Goal: Task Accomplishment & Management: Manage account settings

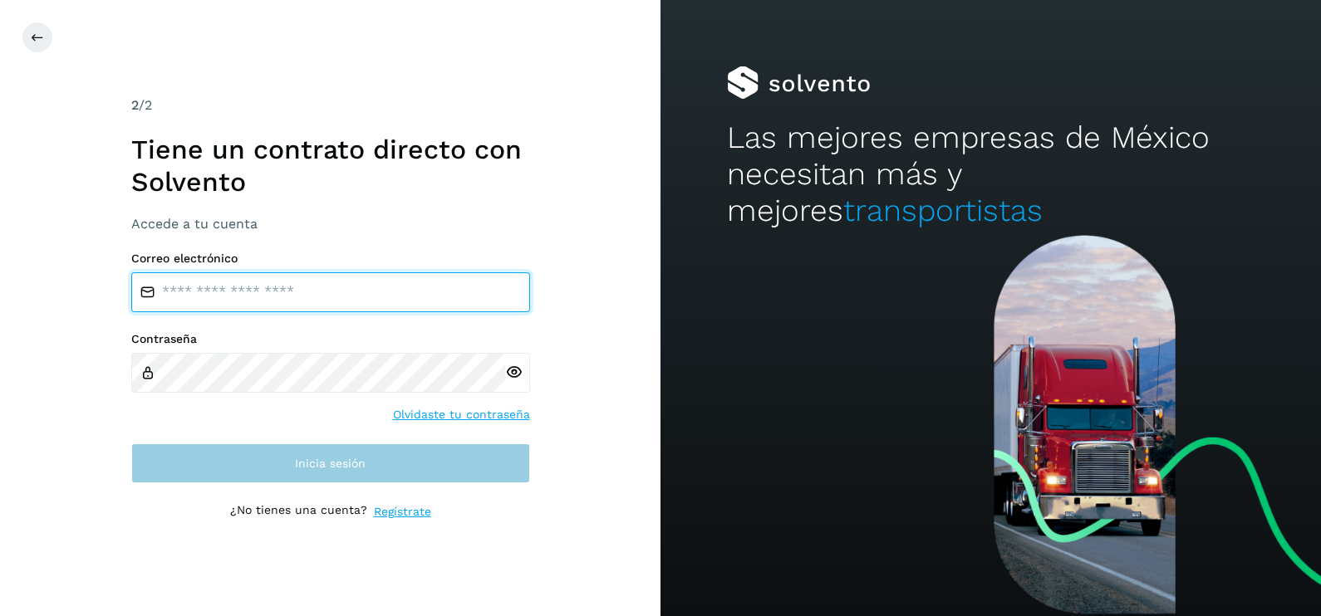
type input "**********"
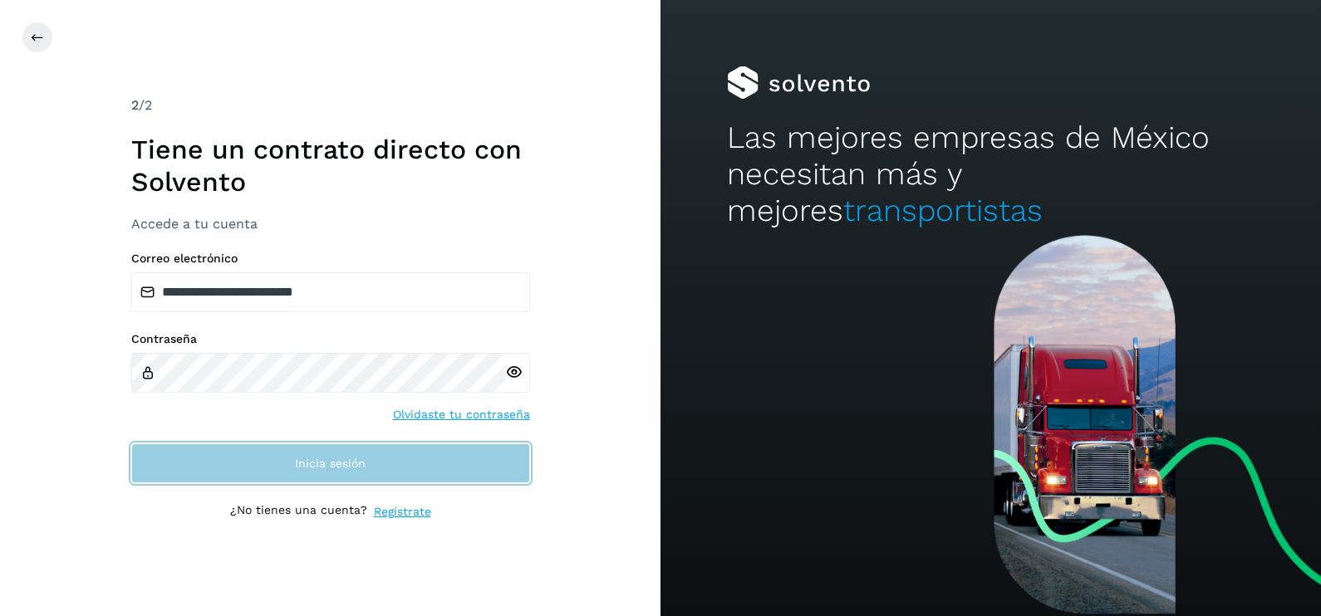
click at [369, 459] on button "Inicia sesión" at bounding box center [330, 464] width 399 height 40
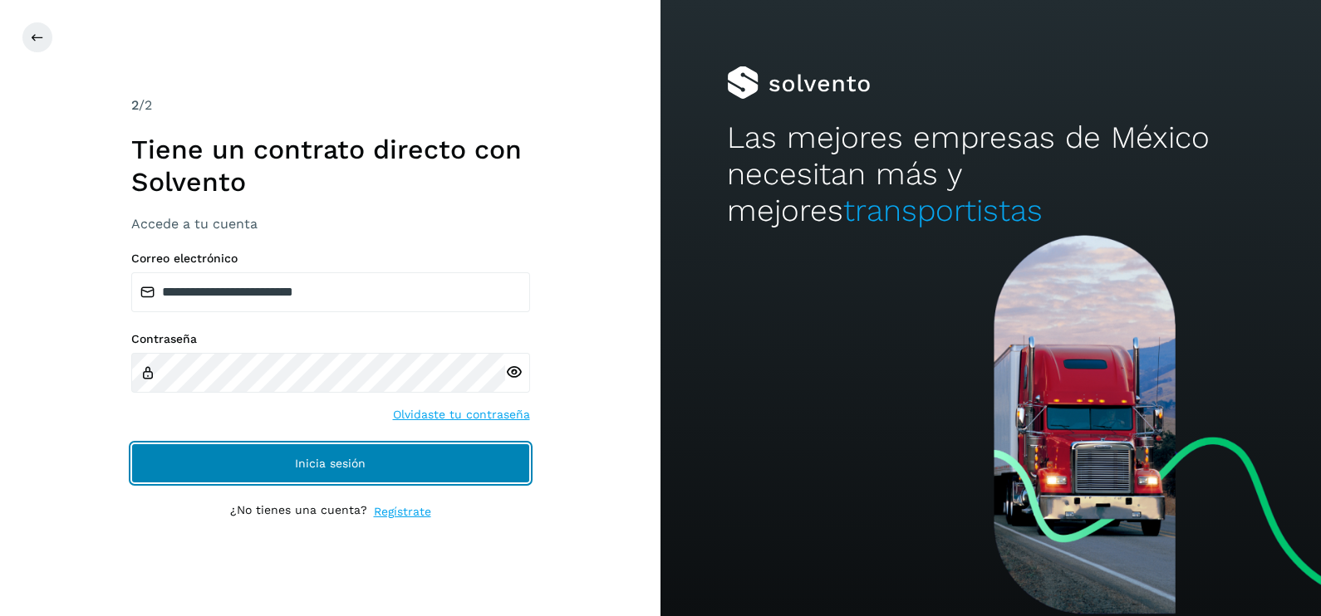
click at [440, 459] on button "Inicia sesión" at bounding box center [330, 464] width 399 height 40
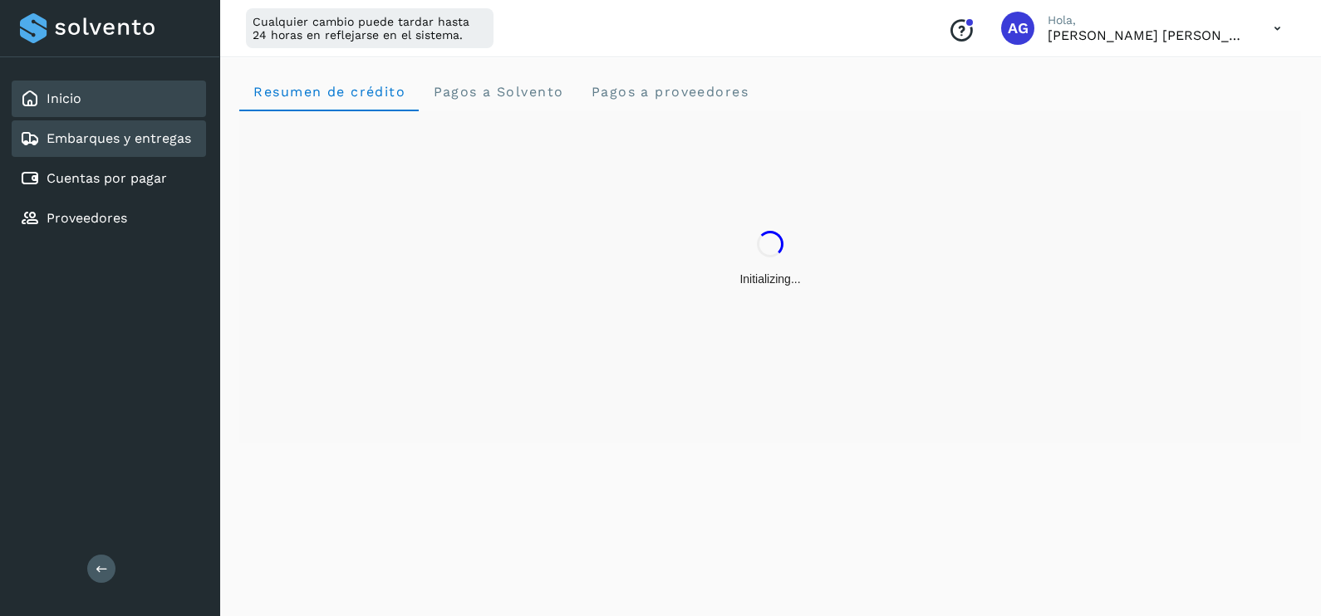
click at [140, 137] on link "Embarques y entregas" at bounding box center [119, 138] width 145 height 16
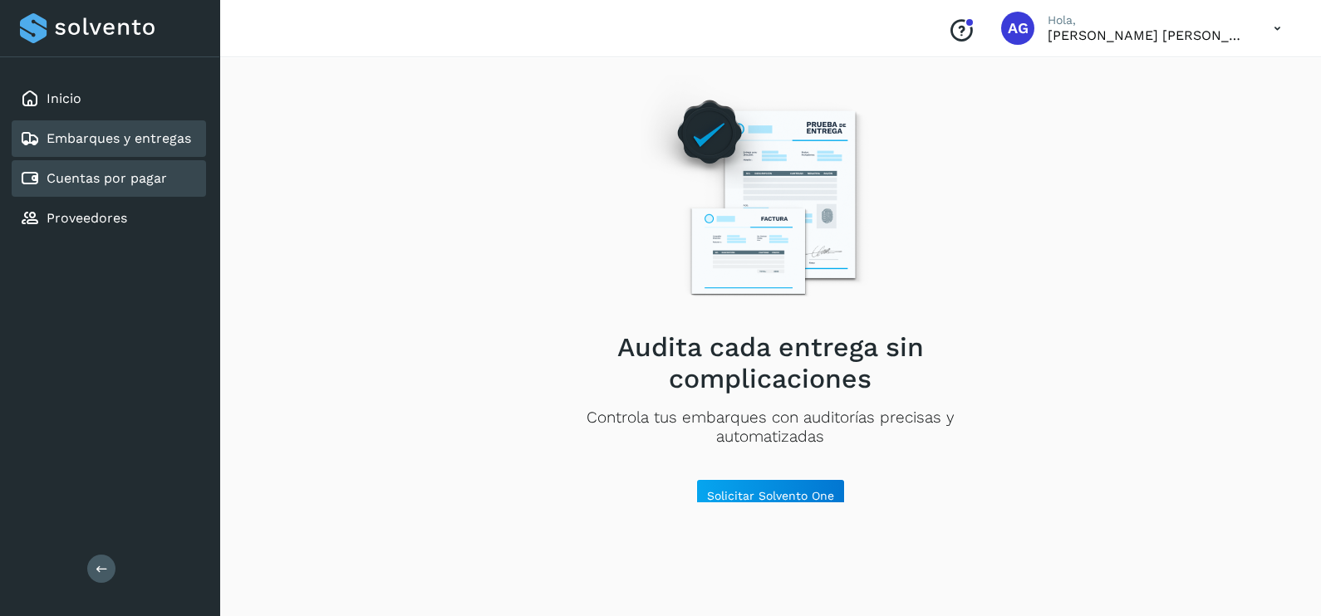
click at [140, 173] on link "Cuentas por pagar" at bounding box center [107, 178] width 120 height 16
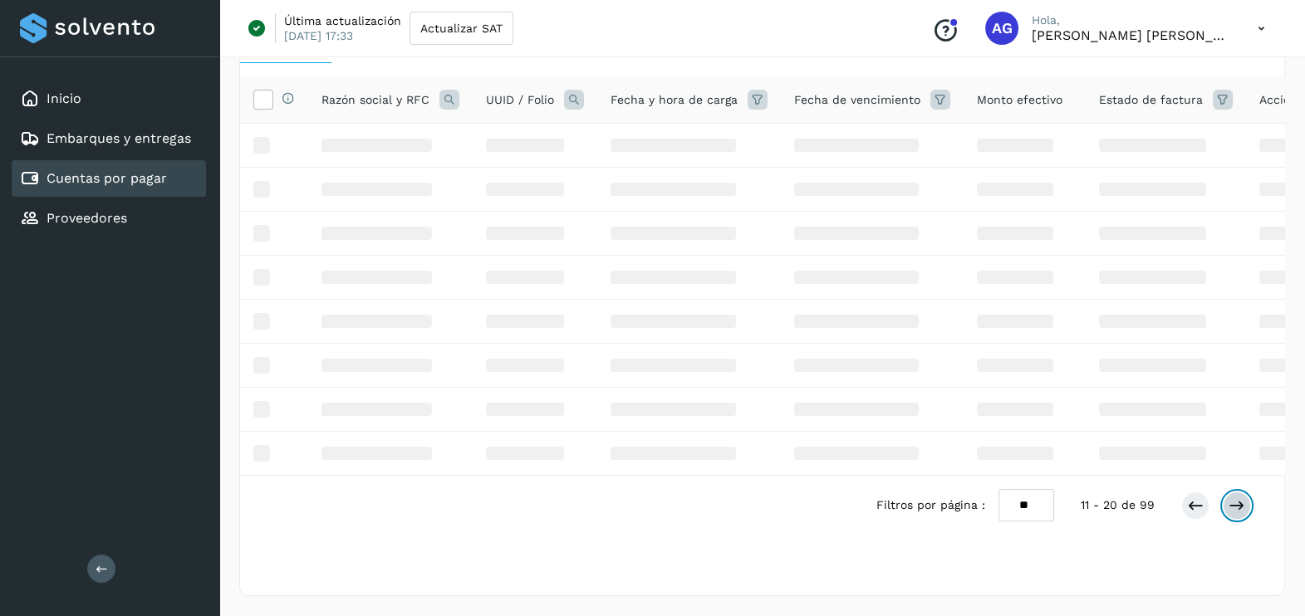
scroll to position [476, 0]
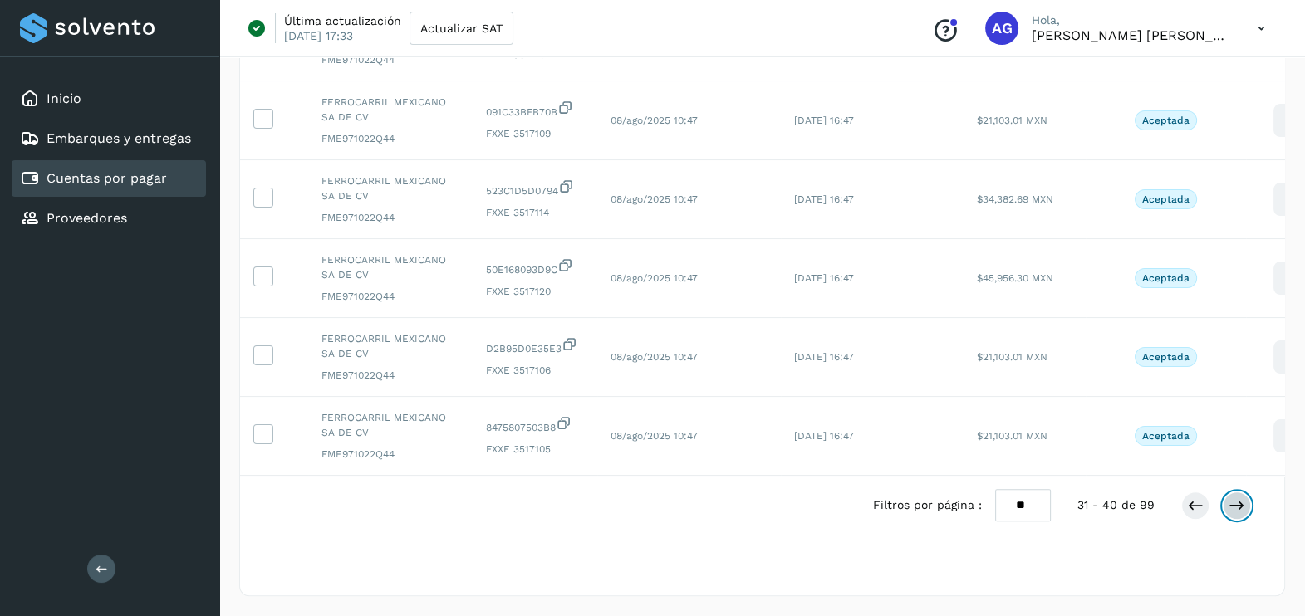
scroll to position [557, 0]
click at [1192, 512] on icon at bounding box center [1195, 505] width 17 height 17
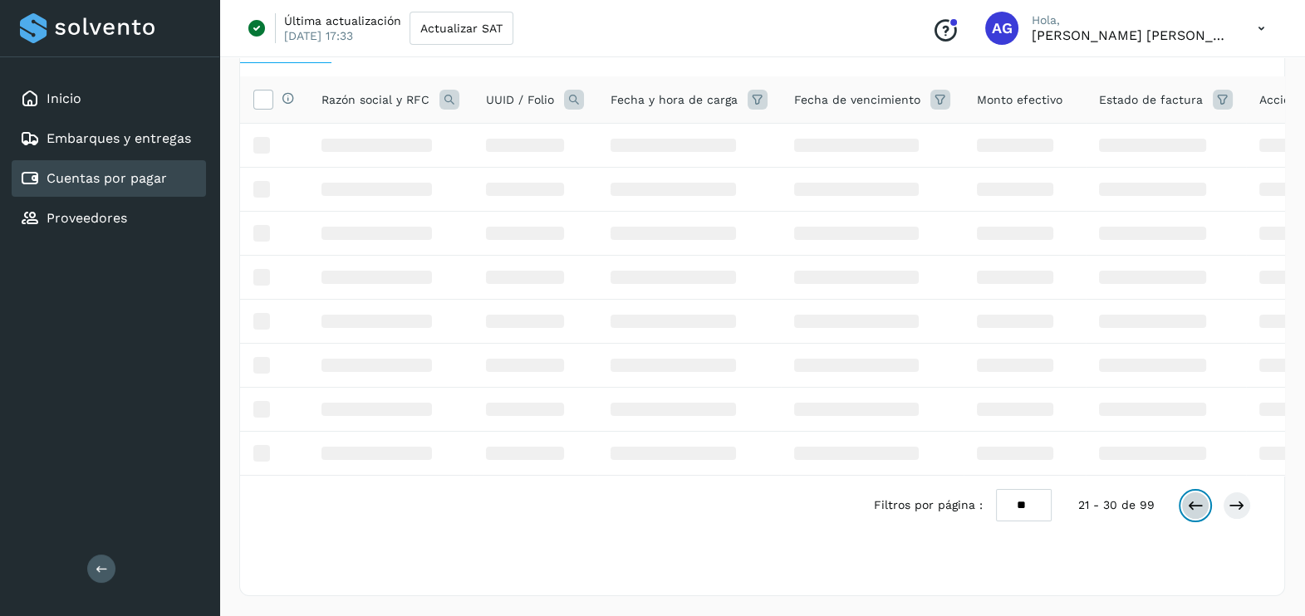
scroll to position [120, 0]
click at [1192, 513] on icon at bounding box center [1195, 505] width 17 height 17
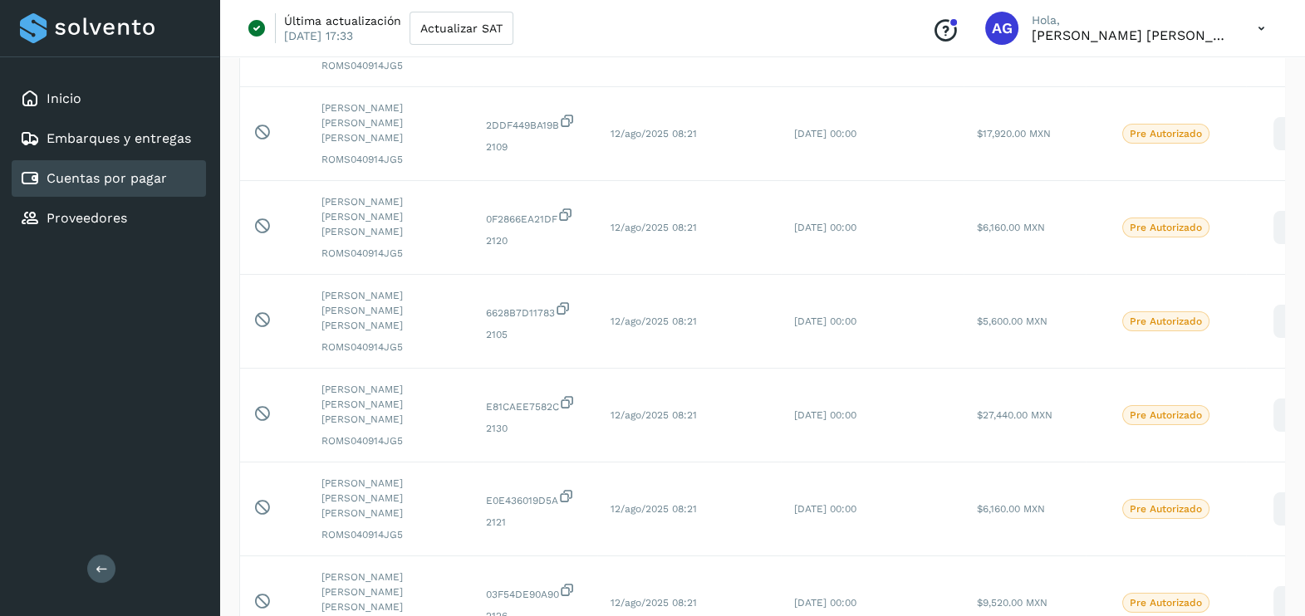
scroll to position [557, 0]
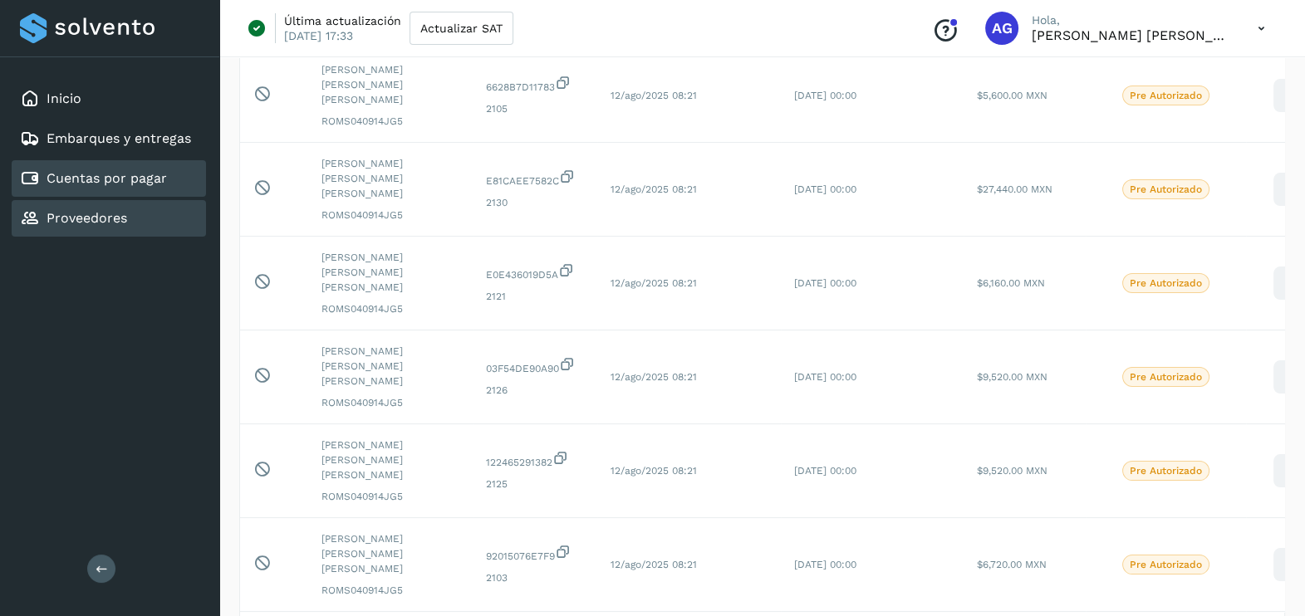
click at [82, 211] on link "Proveedores" at bounding box center [87, 218] width 81 height 16
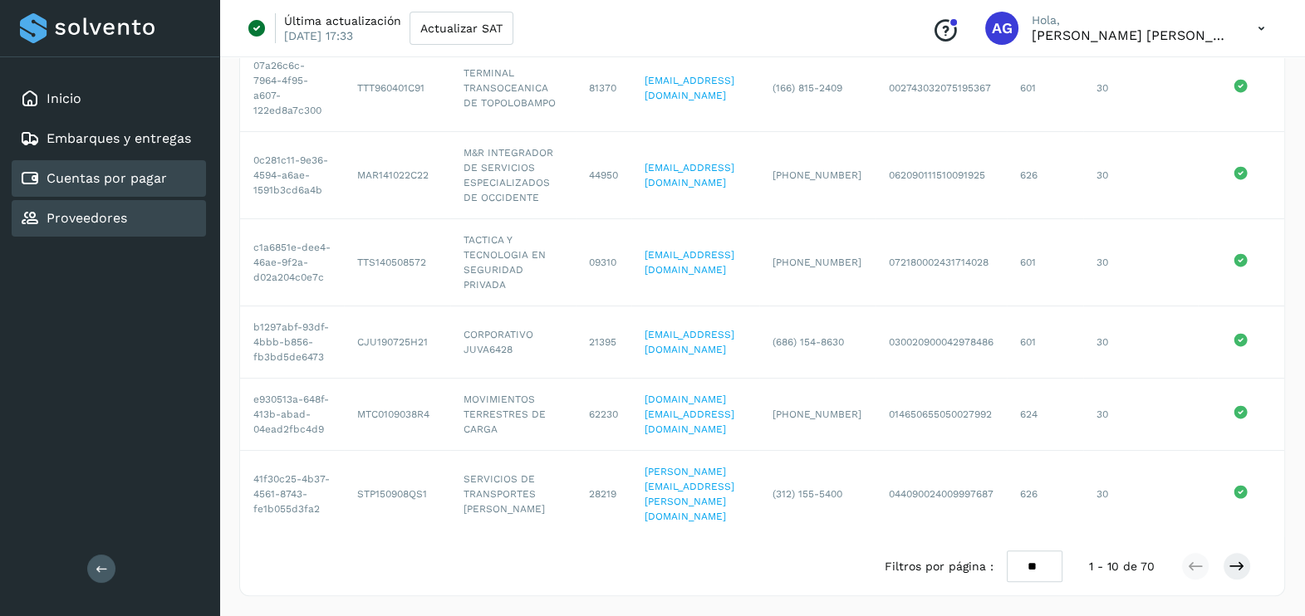
click at [101, 180] on link "Cuentas por pagar" at bounding box center [107, 178] width 120 height 16
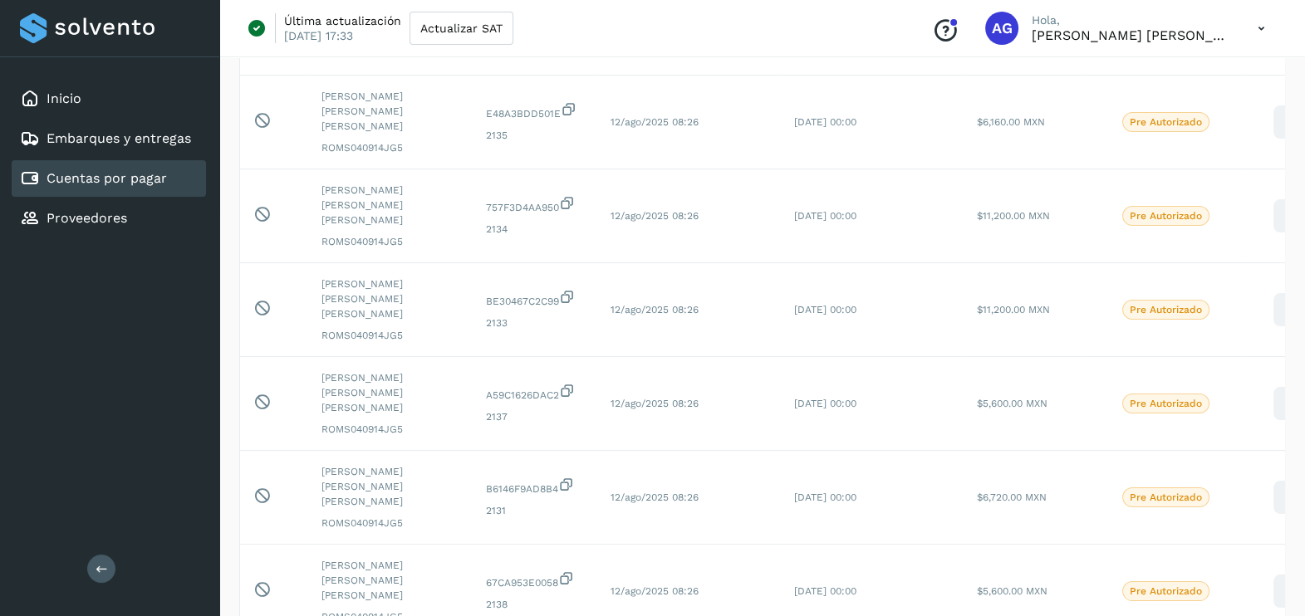
scroll to position [523, 0]
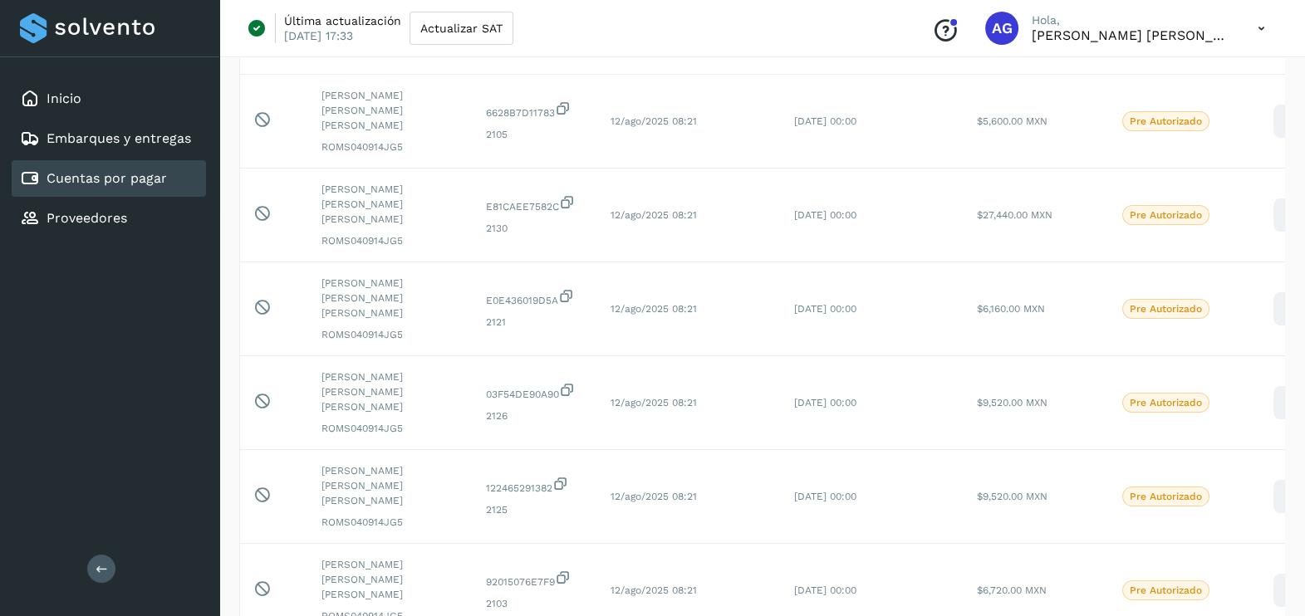
scroll to position [557, 0]
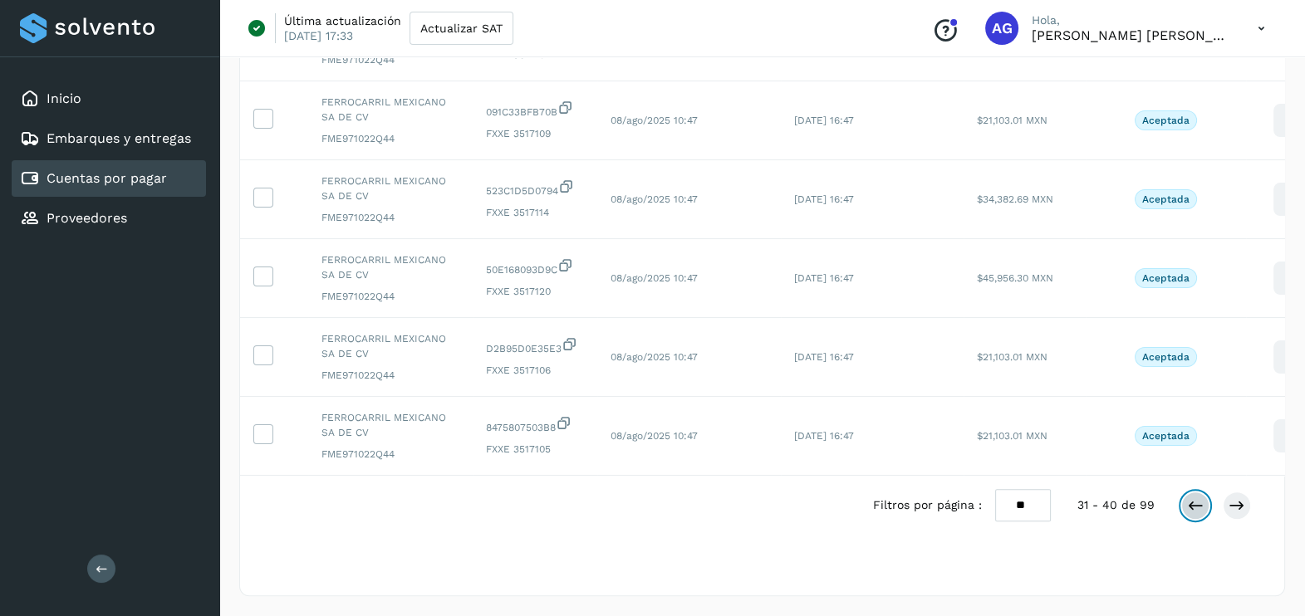
click at [1192, 502] on icon at bounding box center [1195, 505] width 17 height 17
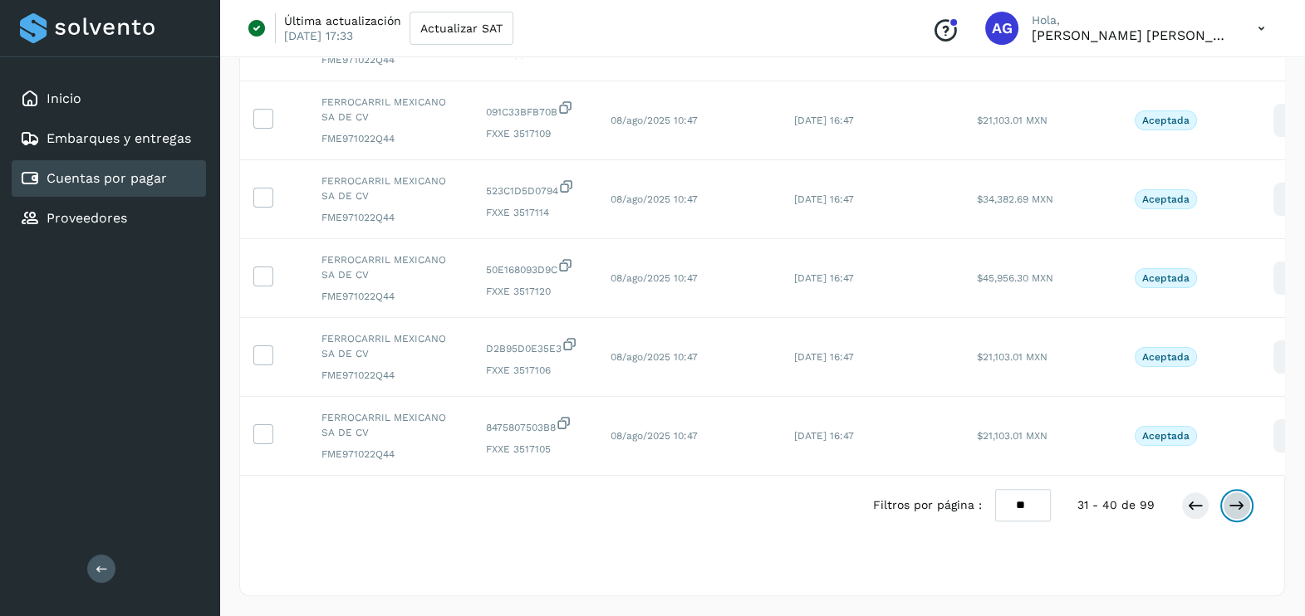
click at [1233, 509] on icon at bounding box center [1236, 505] width 17 height 17
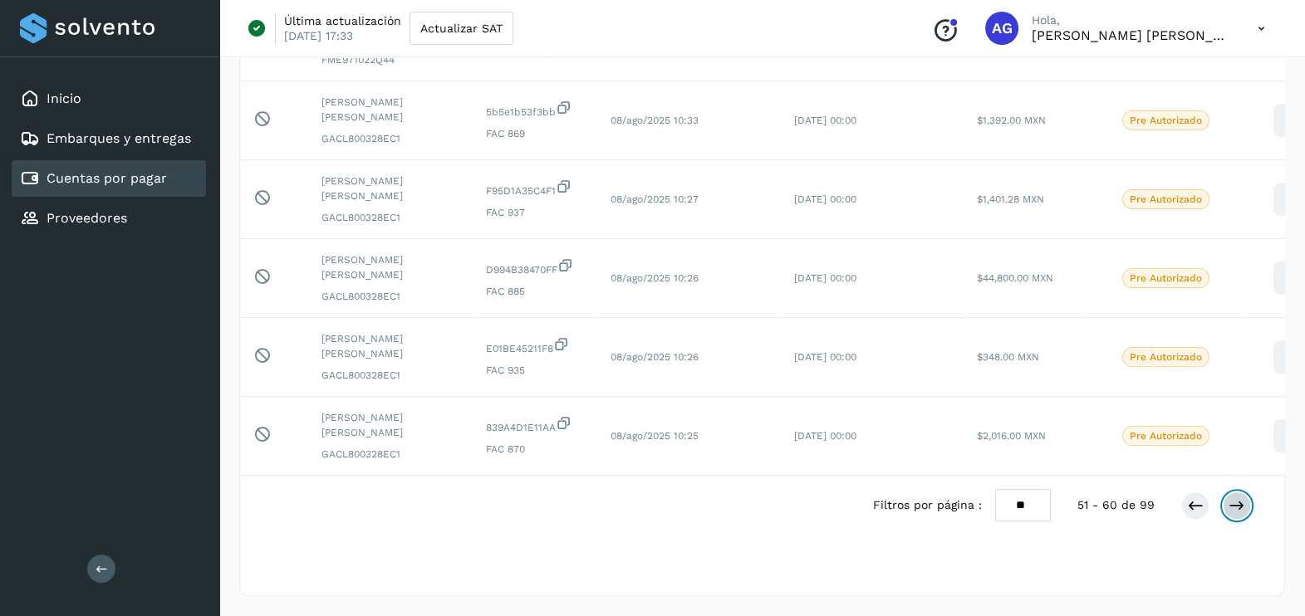
click at [1236, 500] on icon at bounding box center [1236, 505] width 17 height 17
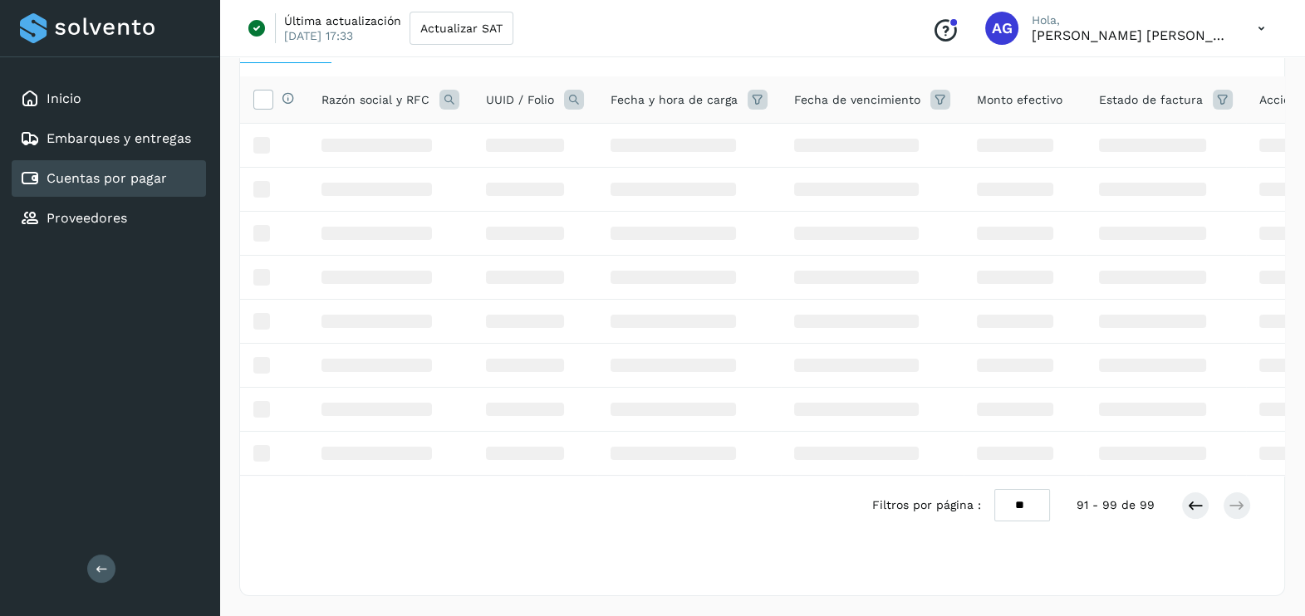
scroll to position [478, 0]
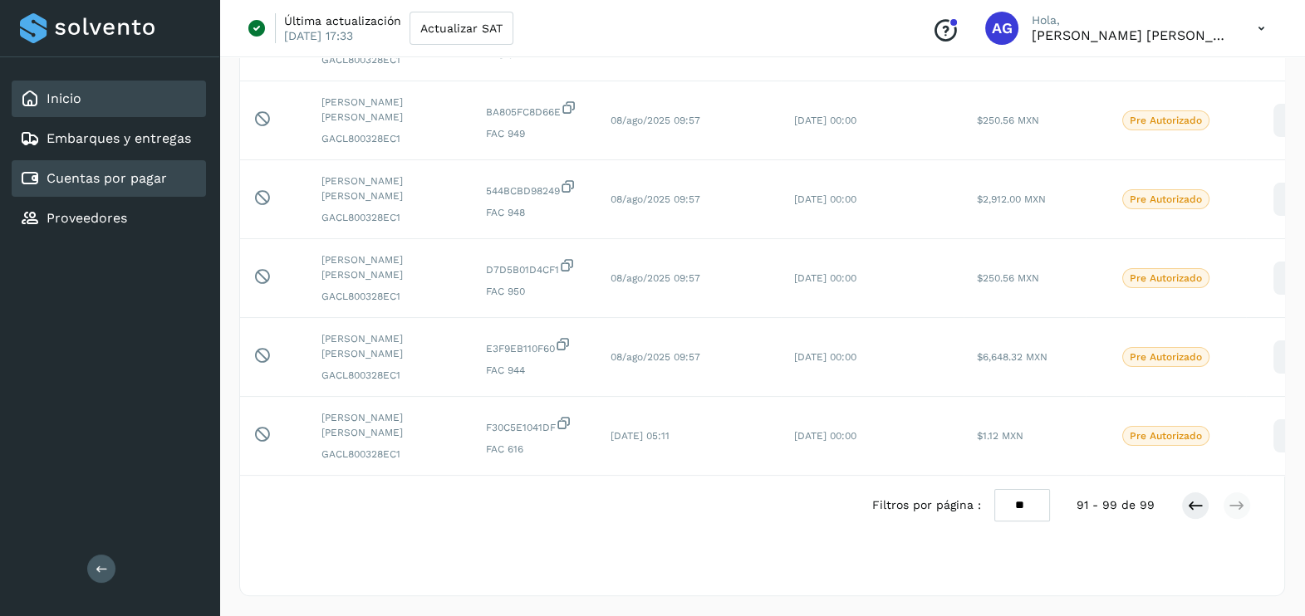
click at [139, 95] on div "Inicio" at bounding box center [109, 99] width 194 height 37
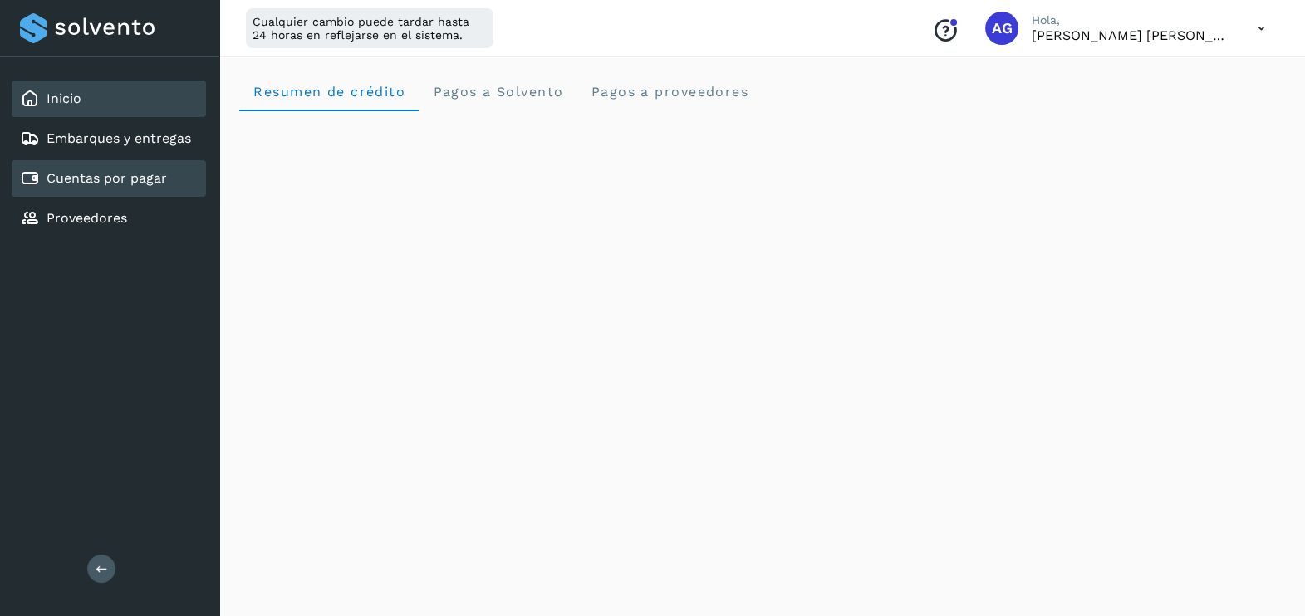
click at [91, 185] on div "Cuentas por pagar" at bounding box center [93, 179] width 147 height 20
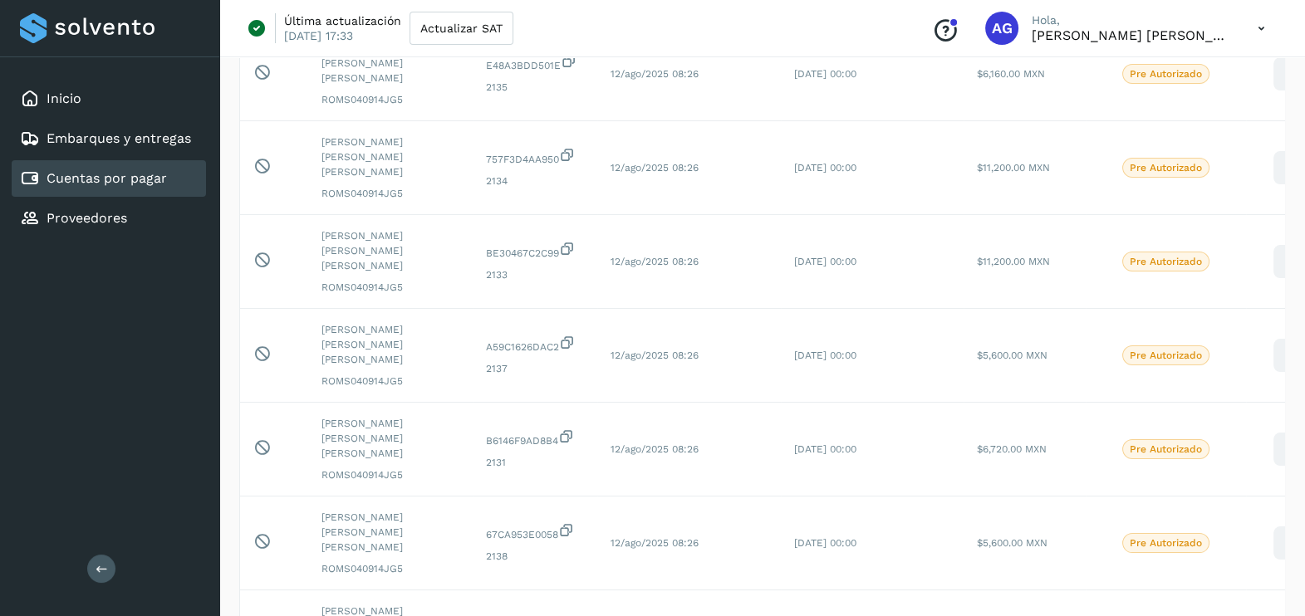
scroll to position [557, 0]
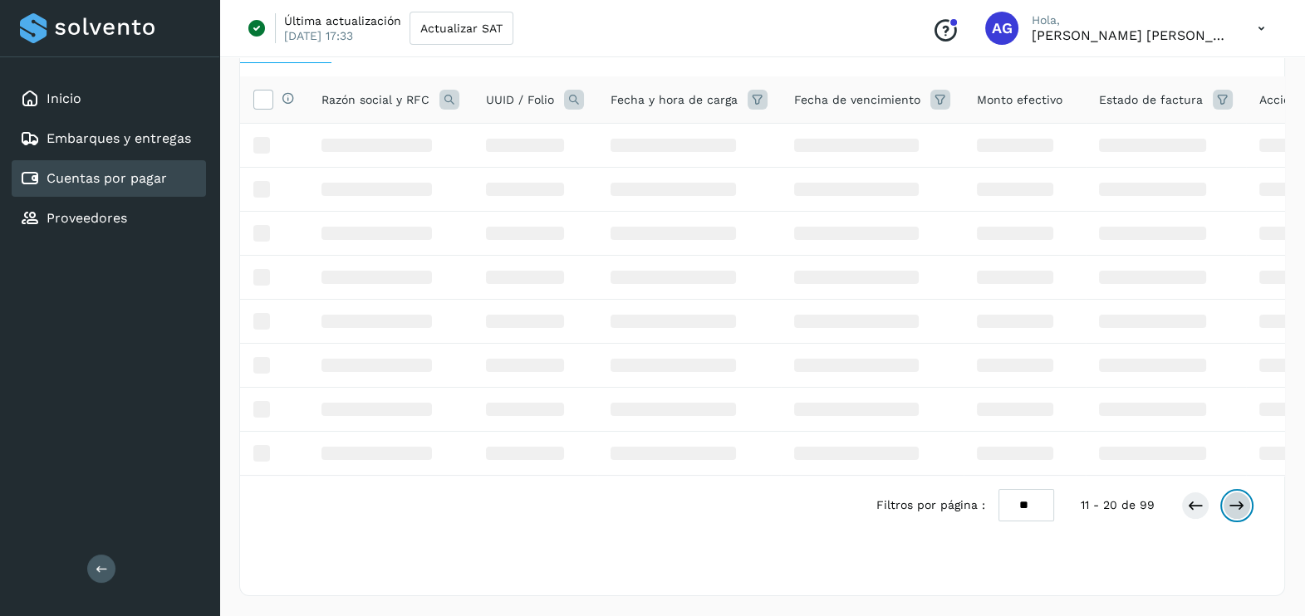
click at [1244, 510] on icon at bounding box center [1236, 505] width 17 height 17
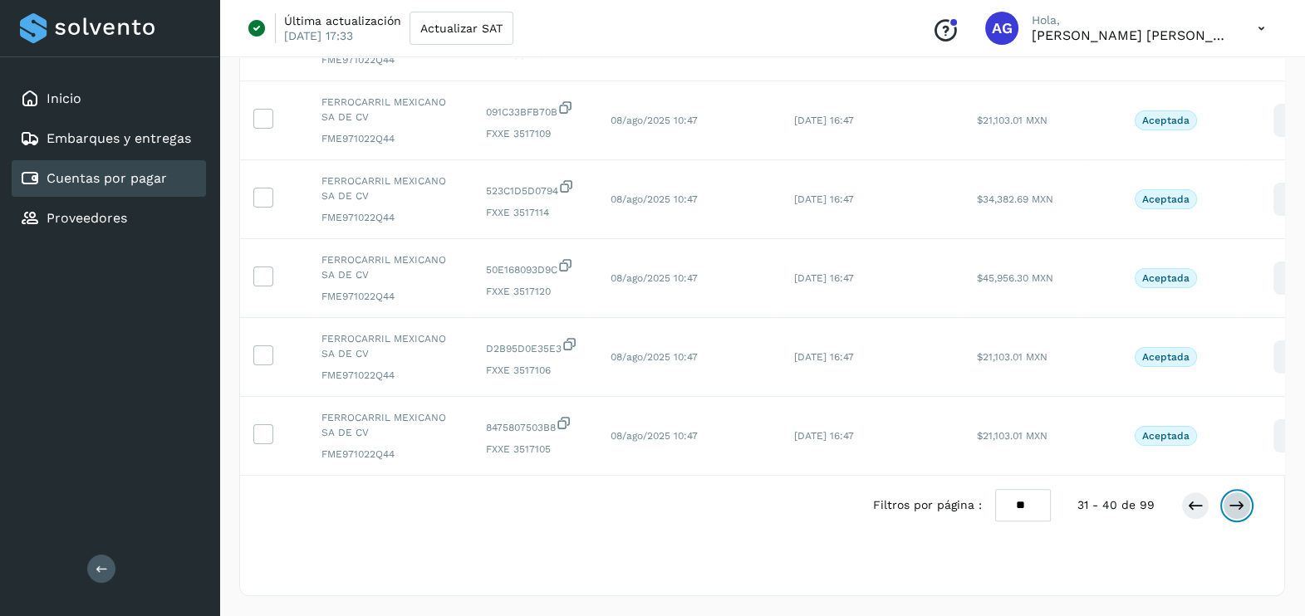
click at [1244, 510] on icon at bounding box center [1236, 505] width 17 height 17
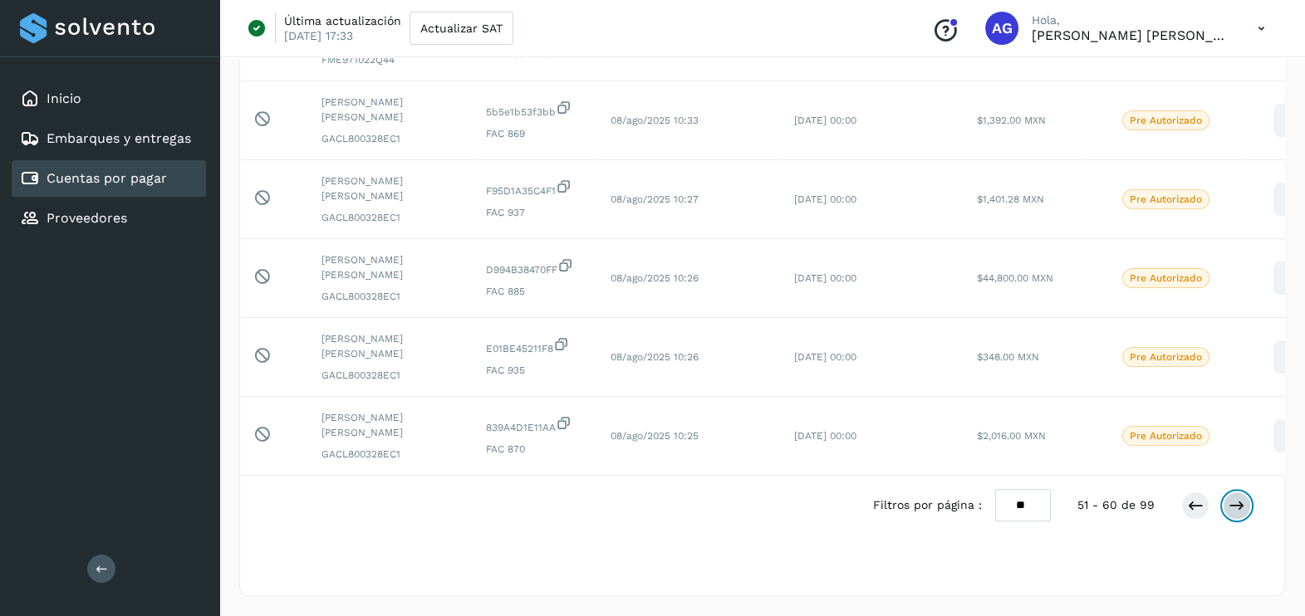
click at [1244, 510] on icon at bounding box center [1236, 505] width 17 height 17
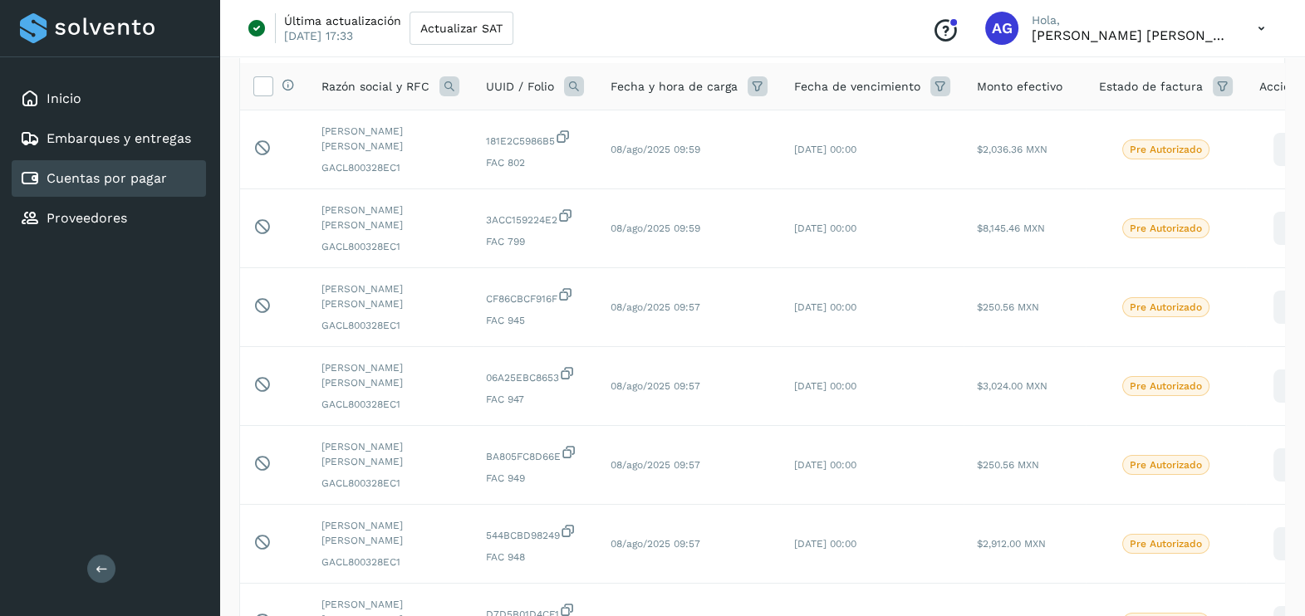
scroll to position [478, 0]
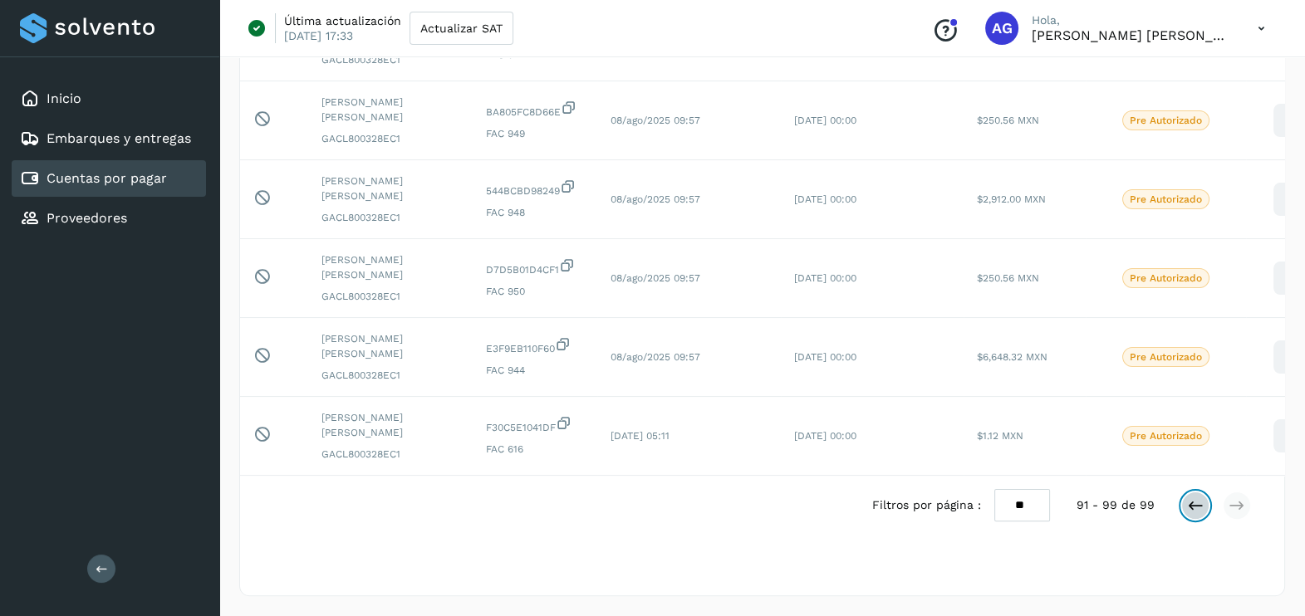
click at [1187, 507] on icon at bounding box center [1195, 505] width 17 height 17
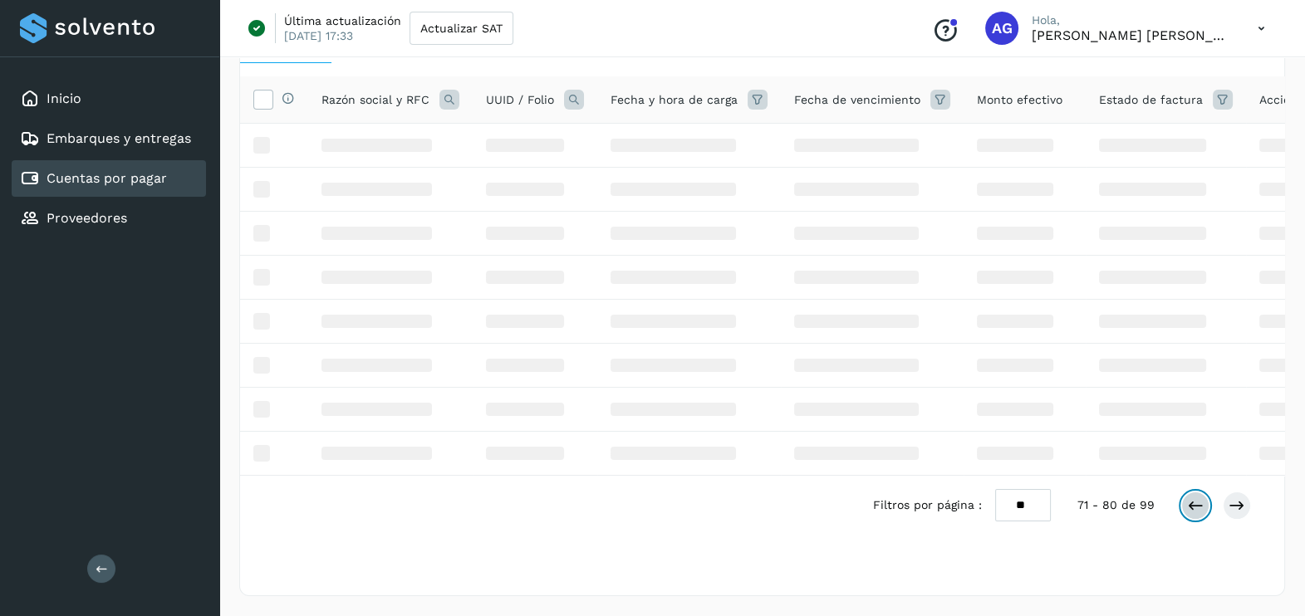
click at [1187, 507] on icon at bounding box center [1195, 505] width 17 height 17
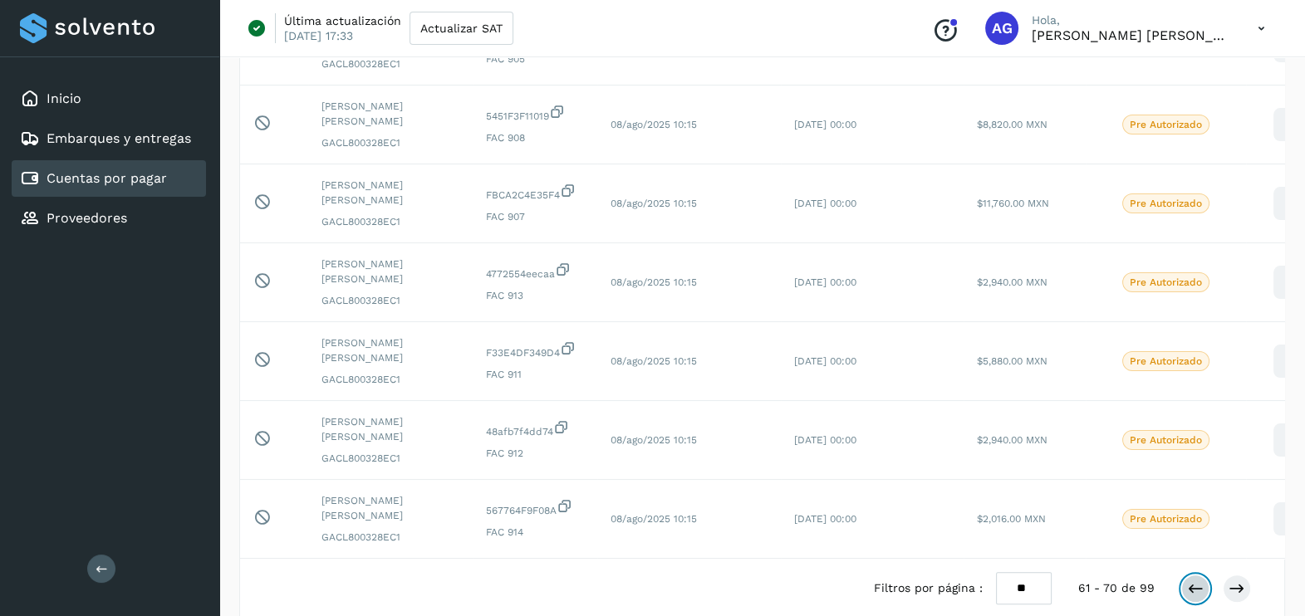
scroll to position [557, 0]
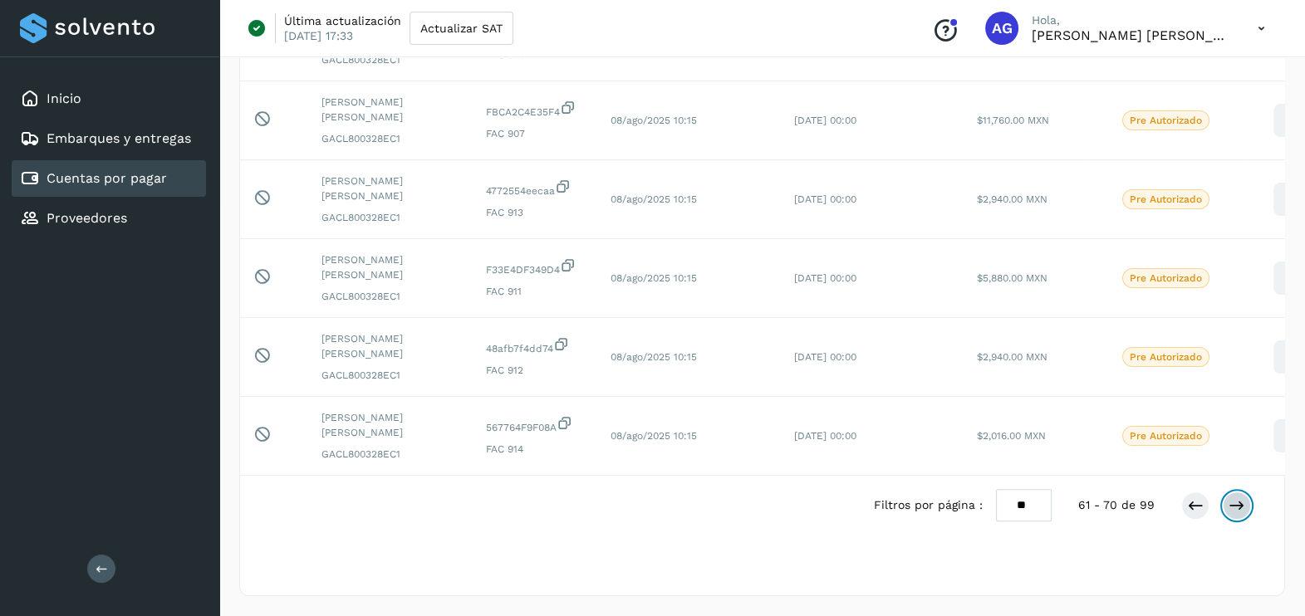
click at [1233, 510] on icon at bounding box center [1236, 505] width 17 height 17
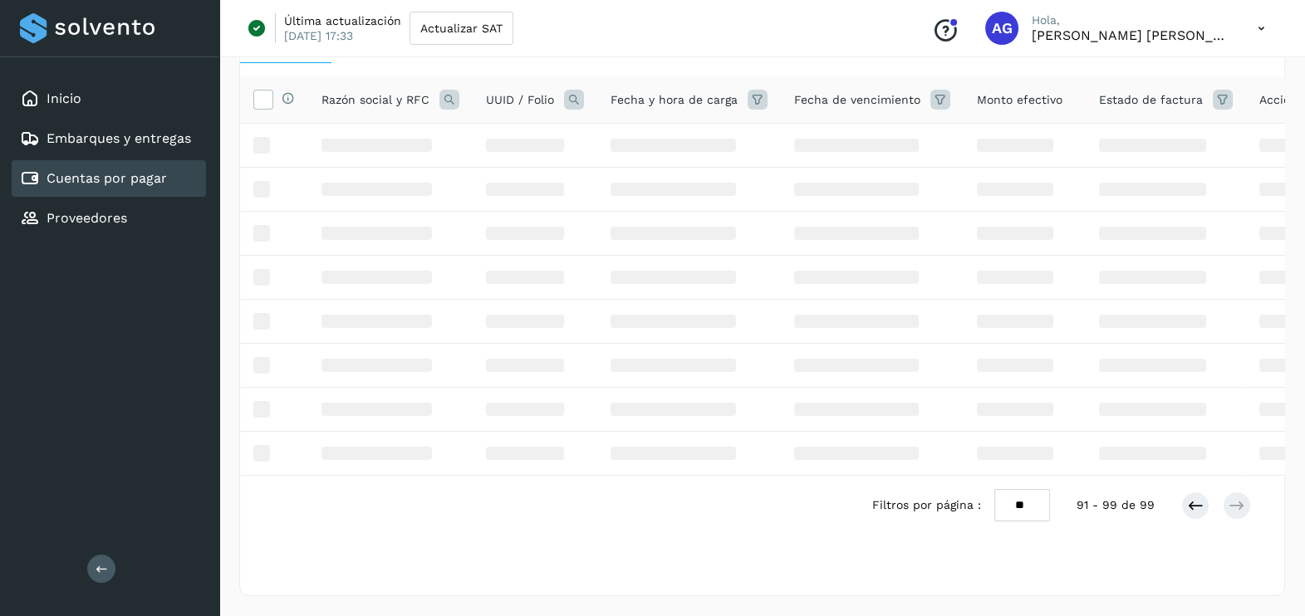
scroll to position [478, 0]
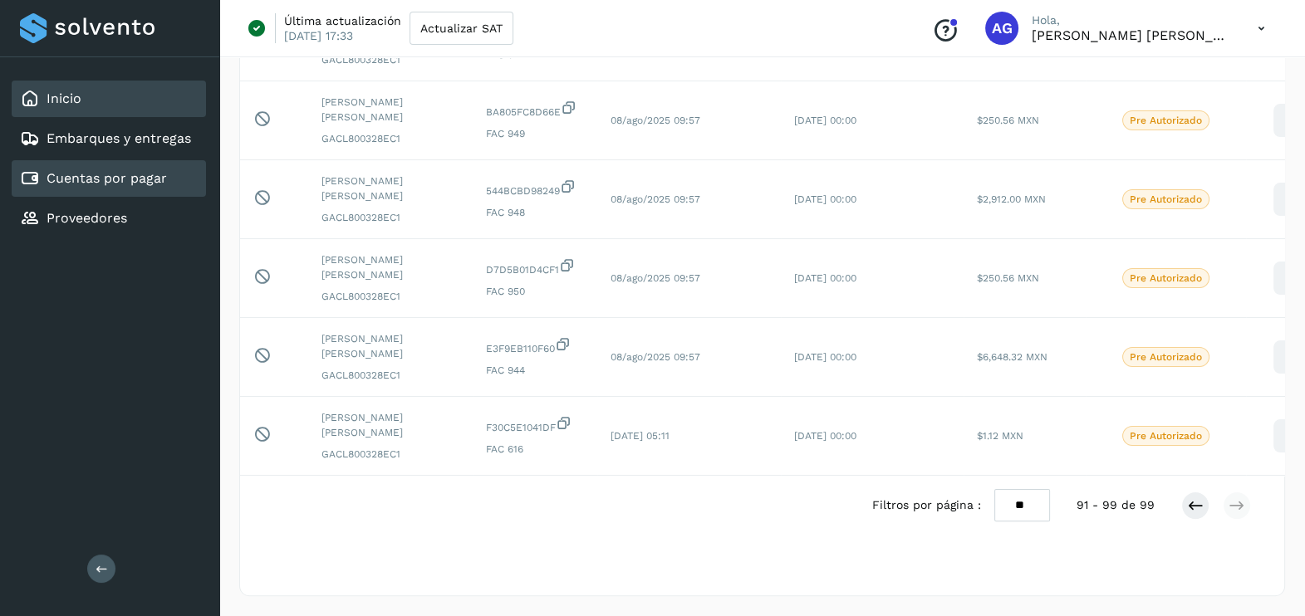
click at [88, 112] on div "Inicio" at bounding box center [109, 99] width 194 height 37
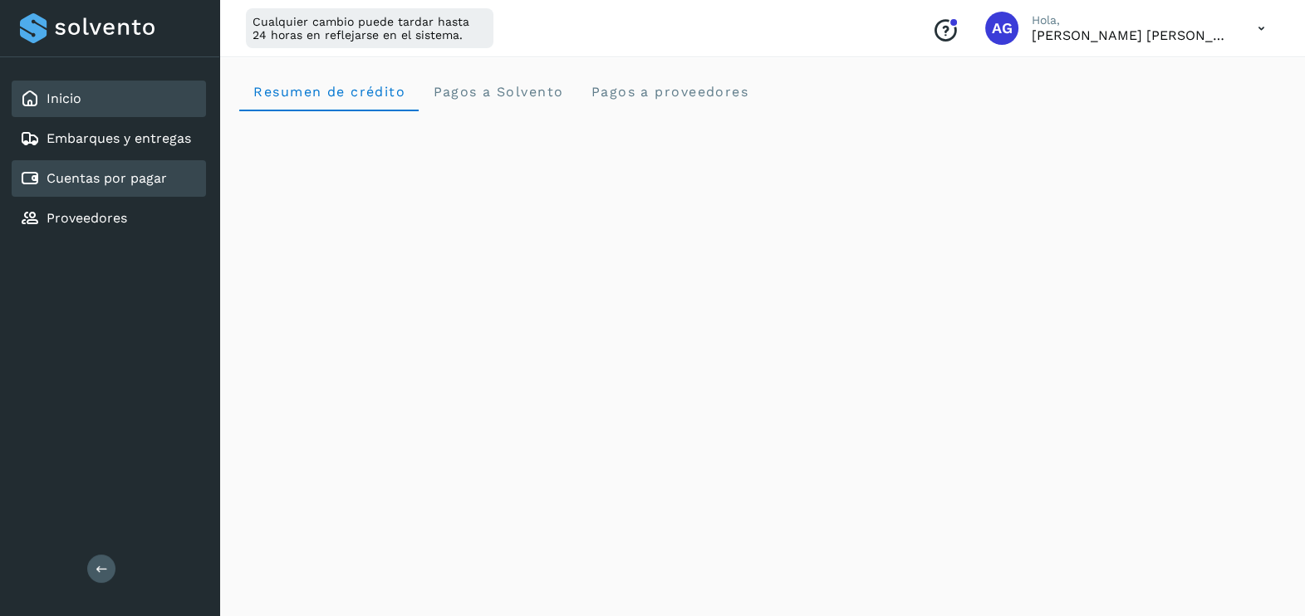
click at [107, 174] on link "Cuentas por pagar" at bounding box center [107, 178] width 120 height 16
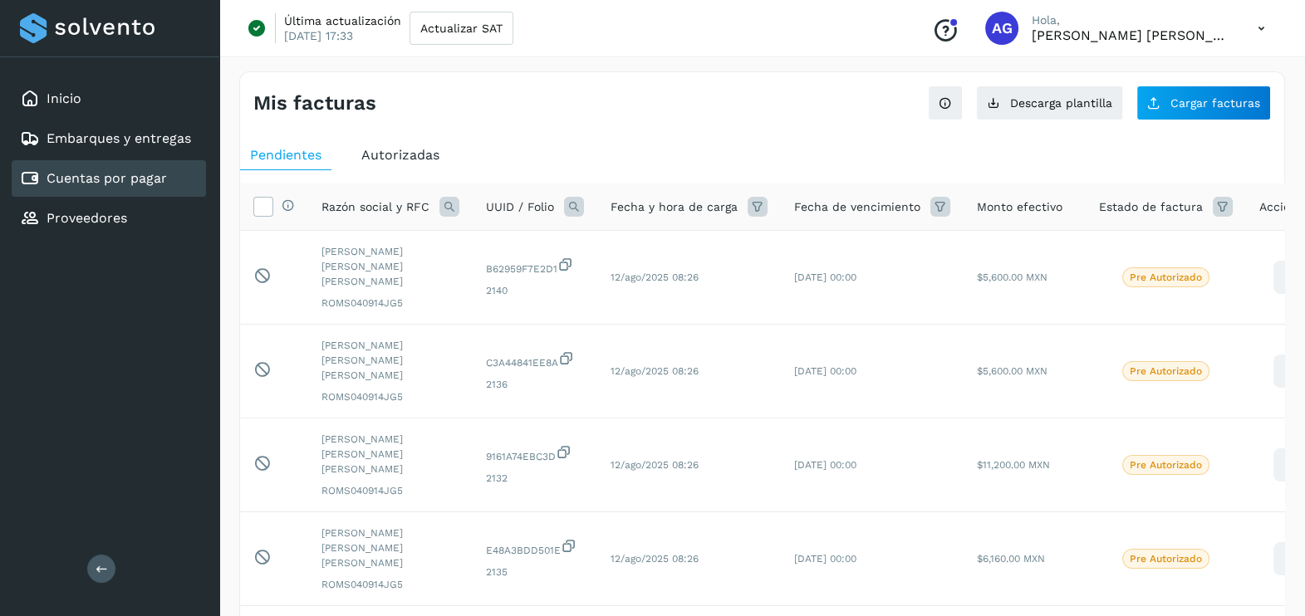
click at [1257, 21] on icon at bounding box center [1261, 29] width 34 height 34
click at [1140, 105] on div "Cerrar sesión" at bounding box center [1179, 107] width 198 height 32
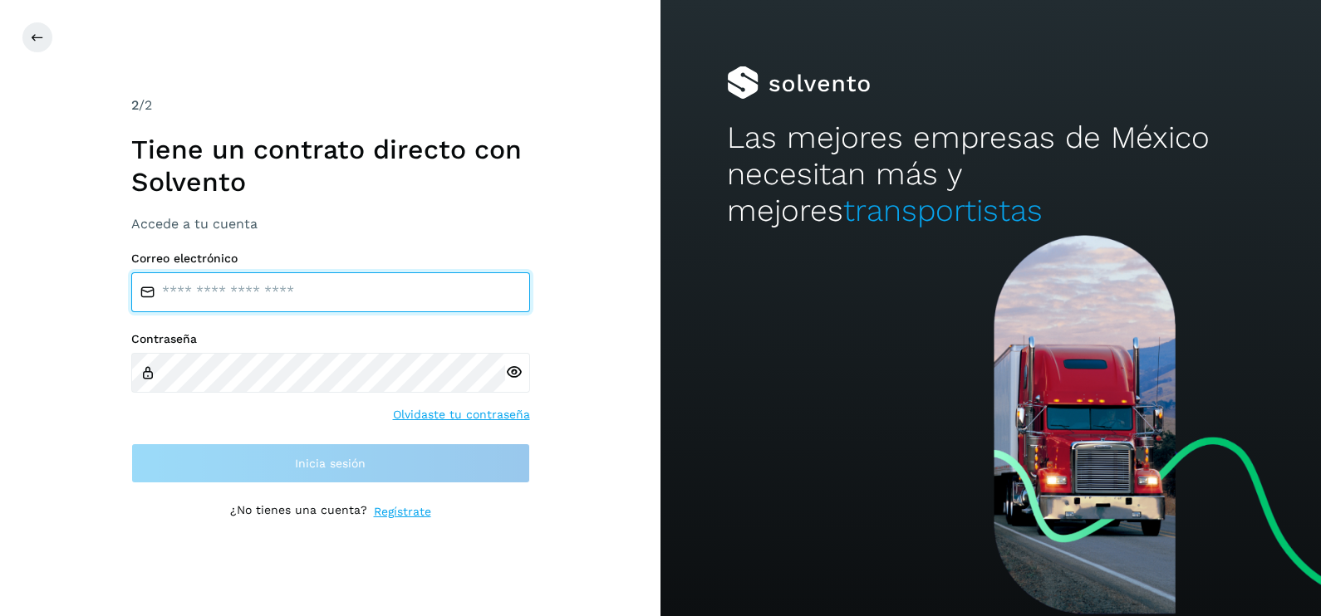
type input "**********"
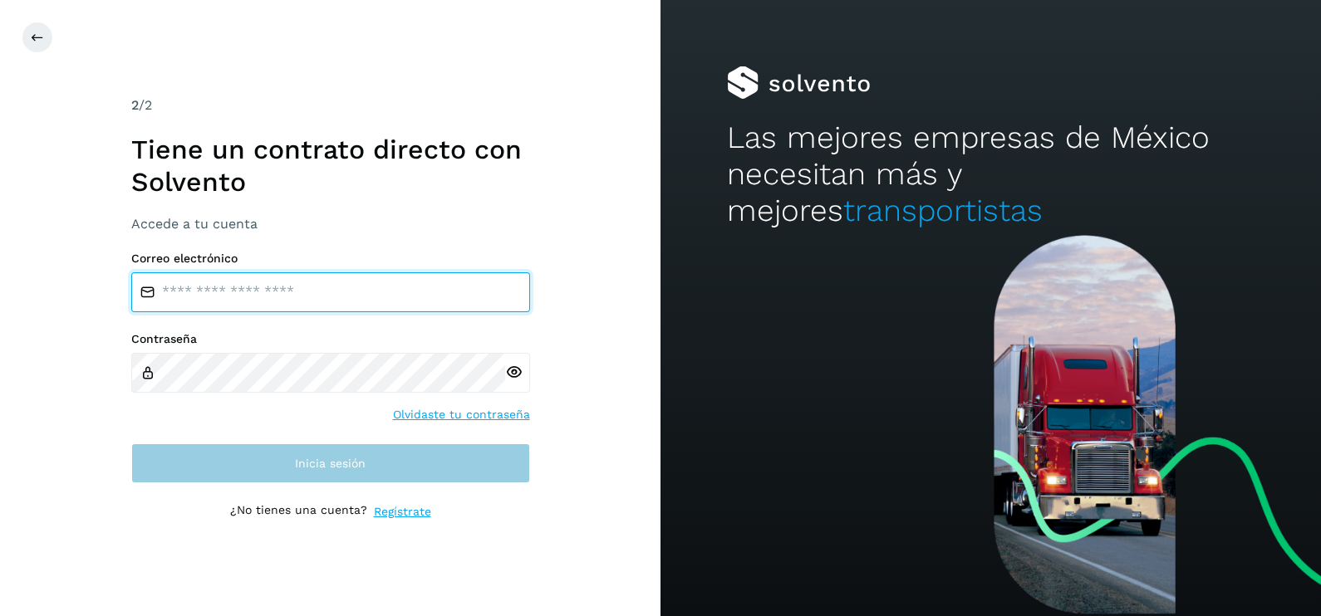
type input "**********"
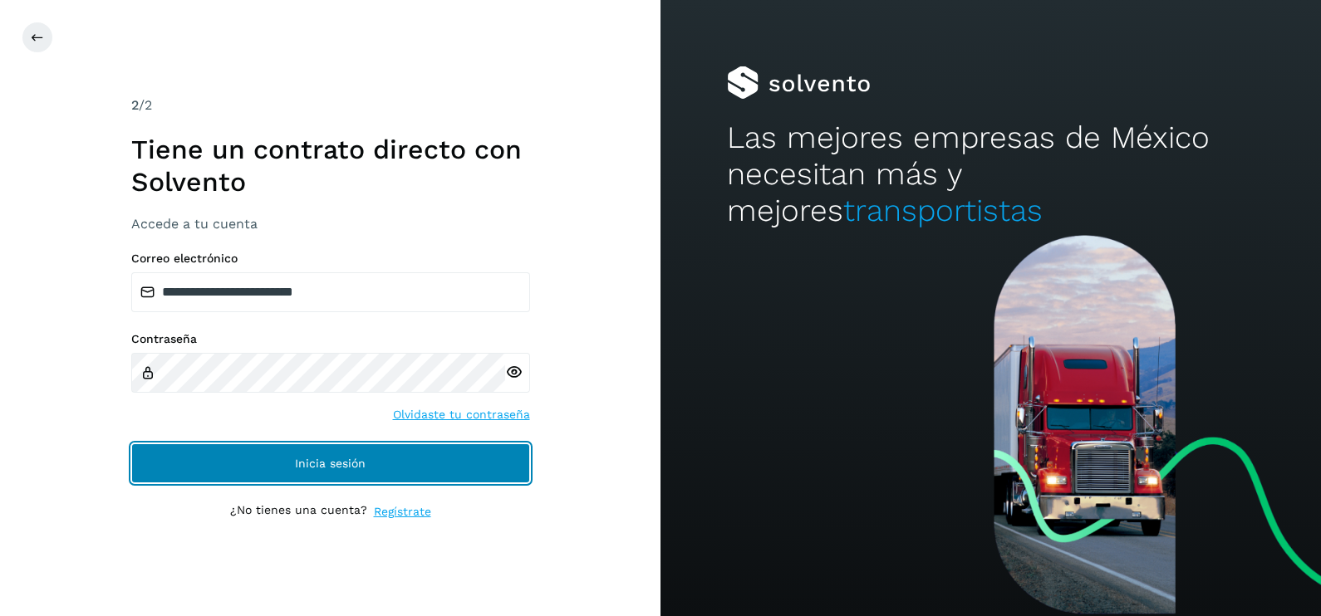
click at [335, 458] on span "Inicia sesión" at bounding box center [330, 464] width 71 height 12
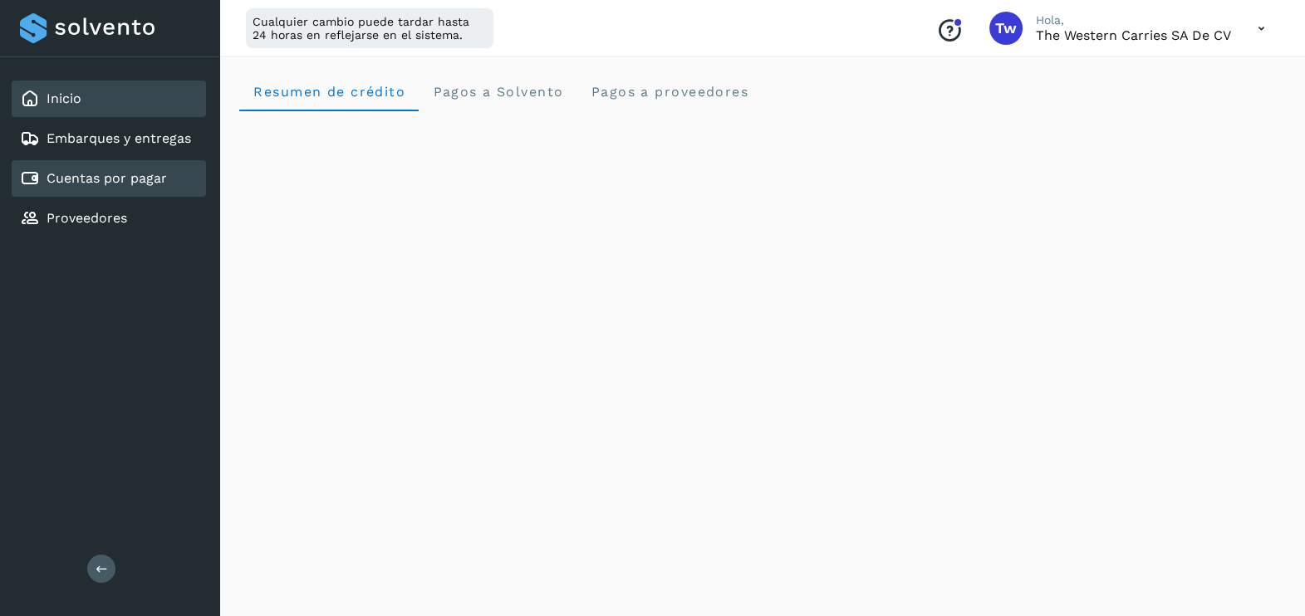
click at [149, 174] on link "Cuentas por pagar" at bounding box center [107, 178] width 120 height 16
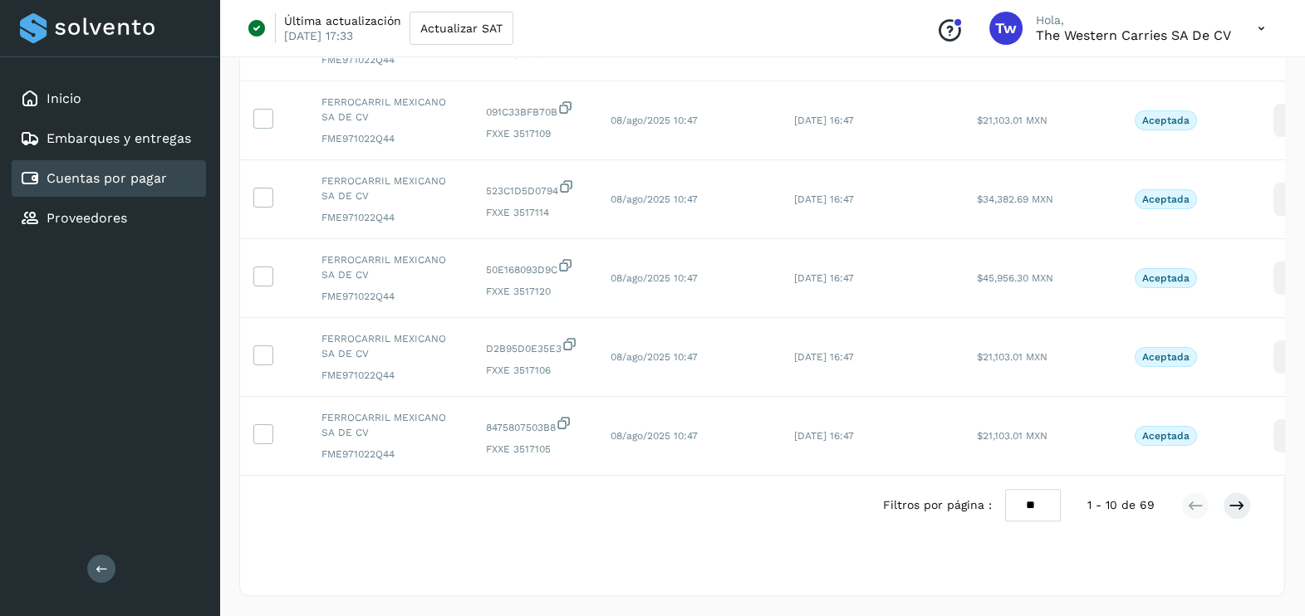
scroll to position [557, 0]
click at [1242, 500] on icon at bounding box center [1236, 505] width 17 height 17
click at [1242, 500] on button at bounding box center [1237, 506] width 28 height 28
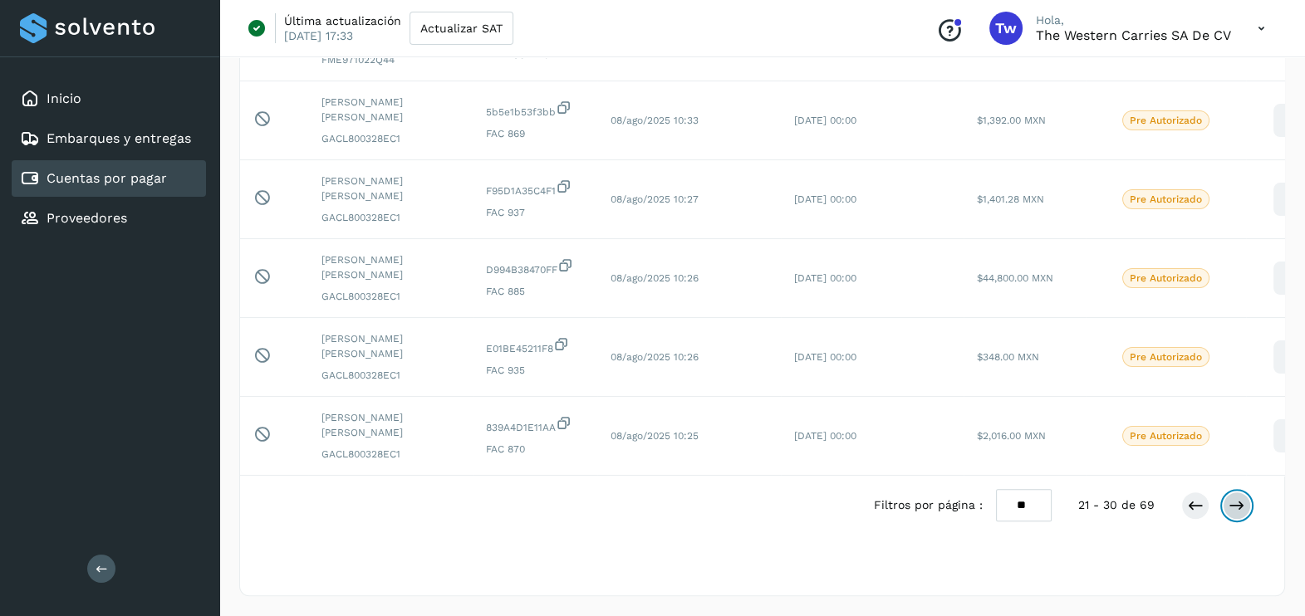
click at [1242, 500] on icon at bounding box center [1236, 505] width 17 height 17
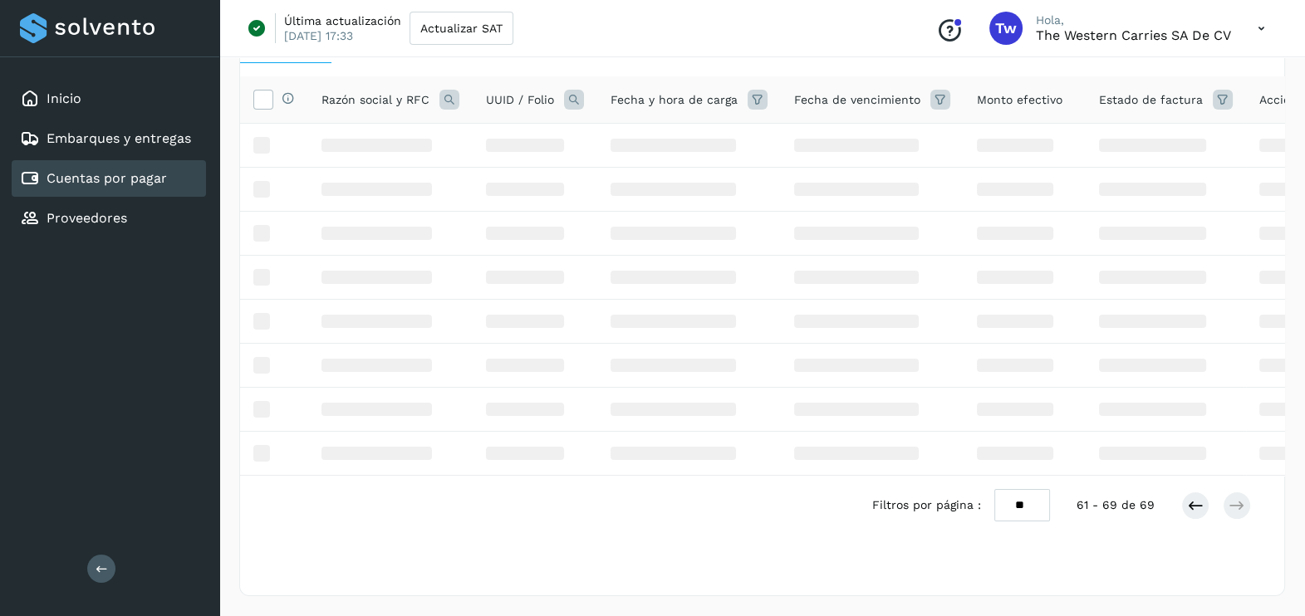
scroll to position [478, 0]
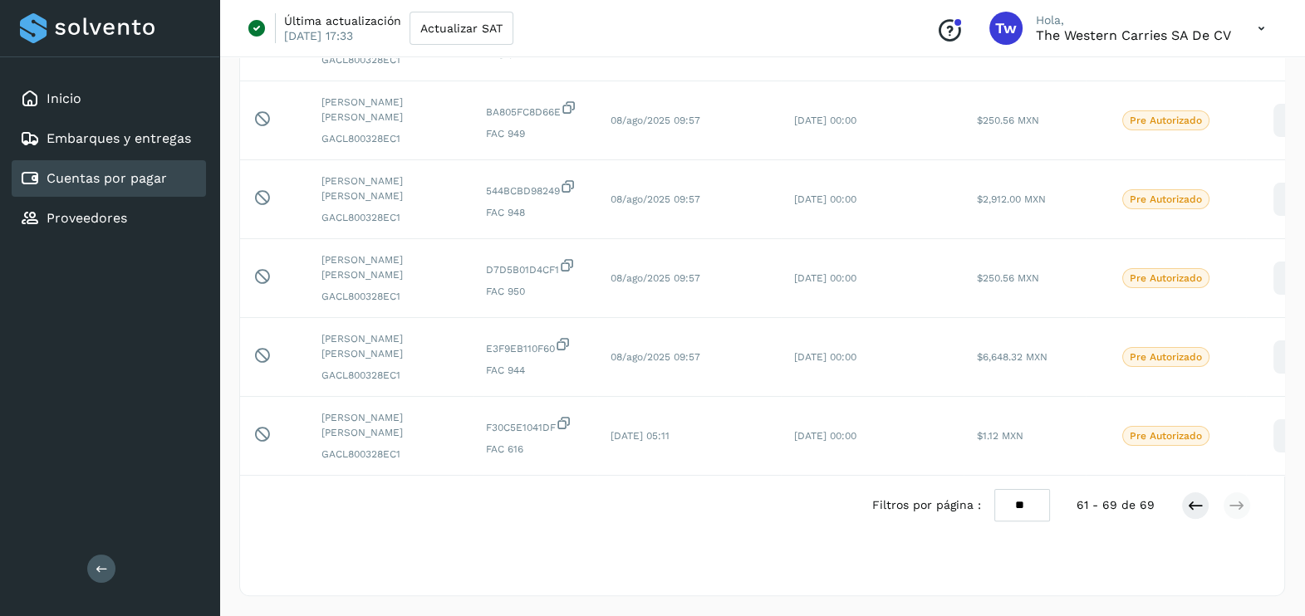
click at [1254, 27] on icon at bounding box center [1261, 29] width 34 height 34
click at [1188, 103] on div "Cerrar sesión" at bounding box center [1179, 107] width 198 height 32
